Goal: Task Accomplishment & Management: Use online tool/utility

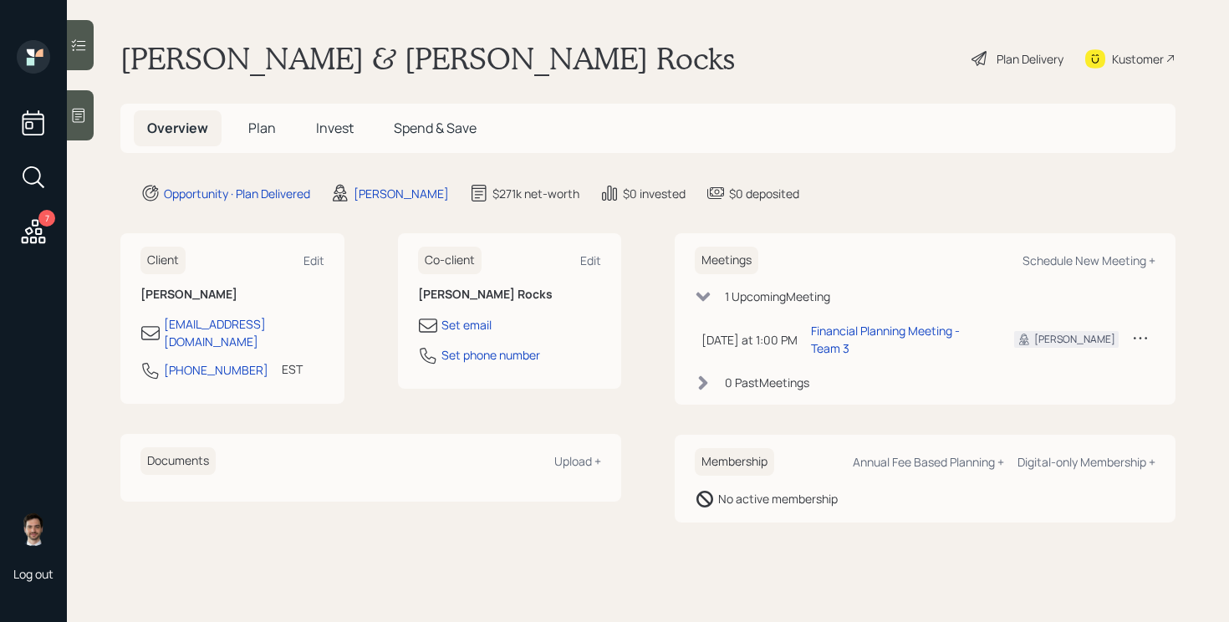
click at [276, 120] on h5 "Plan" at bounding box center [262, 128] width 54 height 36
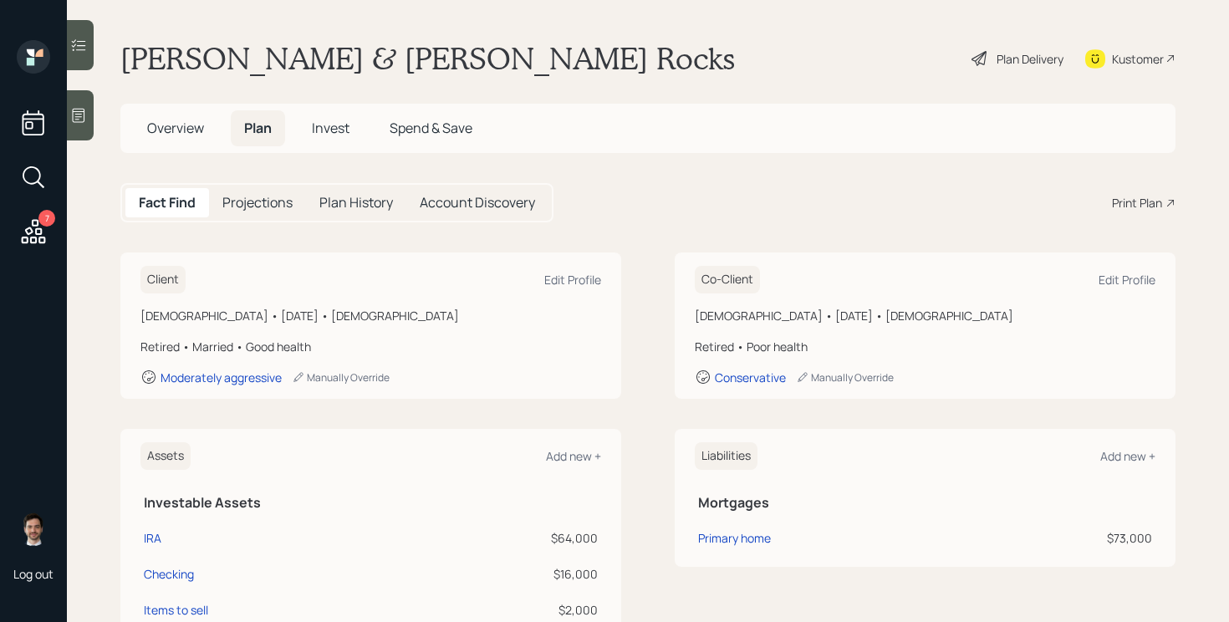
click at [1143, 200] on div "Print Plan" at bounding box center [1137, 203] width 50 height 18
